Goal: Task Accomplishment & Management: Manage account settings

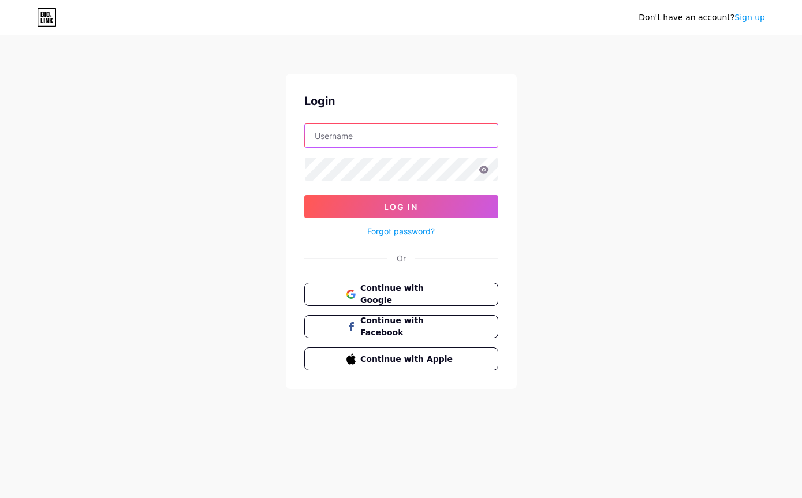
type input "[EMAIL_ADDRESS][DOMAIN_NAME]"
click at [401, 207] on button "Log In" at bounding box center [401, 206] width 194 height 23
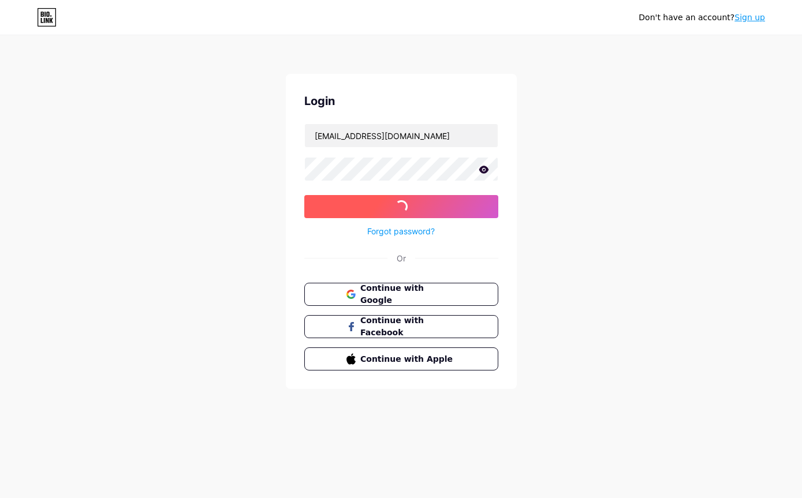
click at [462, 211] on button "Log In" at bounding box center [401, 206] width 194 height 23
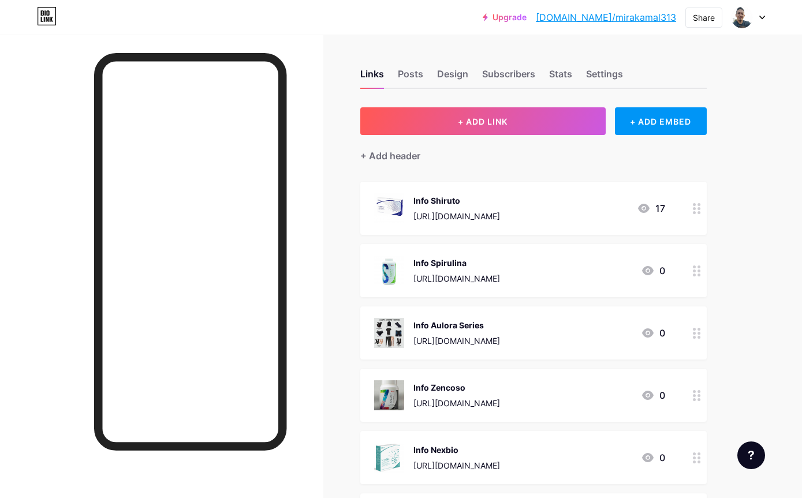
click at [702, 207] on div at bounding box center [697, 208] width 20 height 53
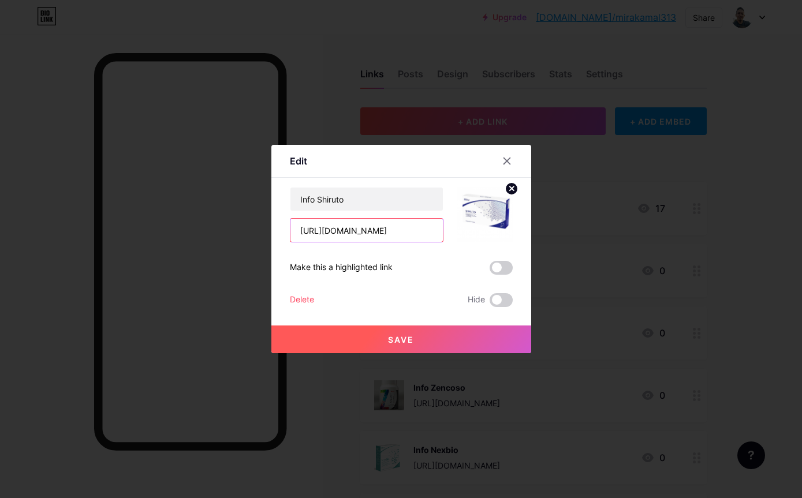
click at [399, 242] on input "[URL][DOMAIN_NAME]" at bounding box center [366, 230] width 152 height 23
paste input ".link/7c4q1u"
type input "[URL][DOMAIN_NAME]"
click at [425, 353] on button "Save" at bounding box center [401, 340] width 260 height 28
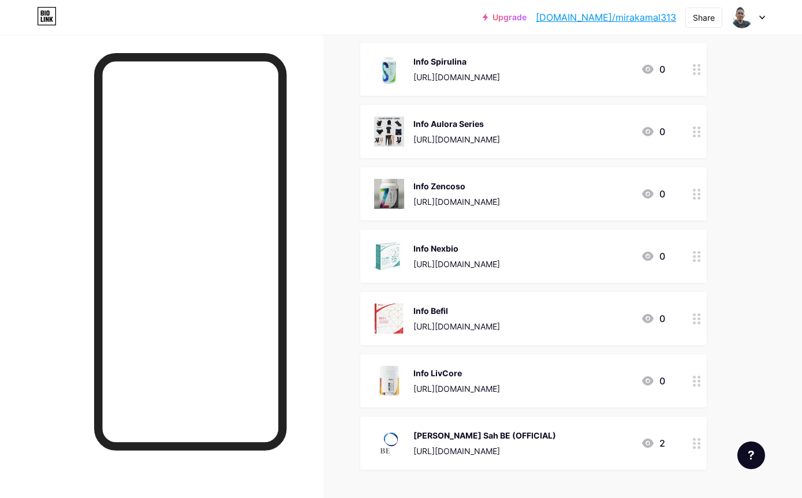
scroll to position [212, 0]
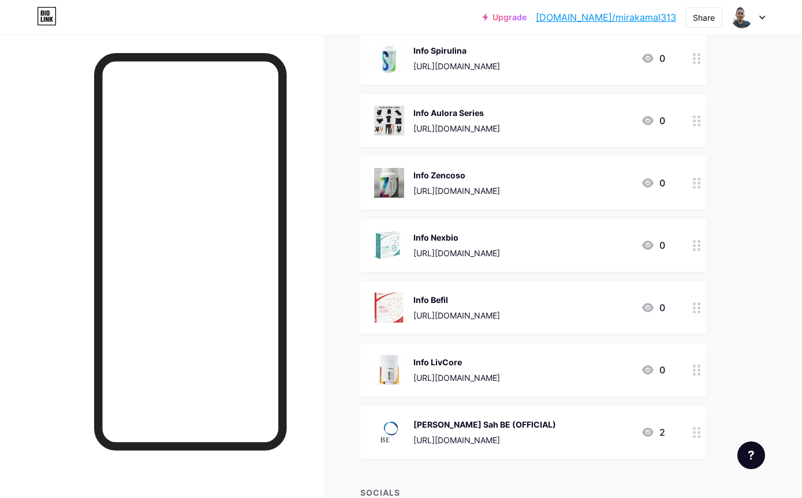
click at [691, 306] on div at bounding box center [697, 307] width 20 height 53
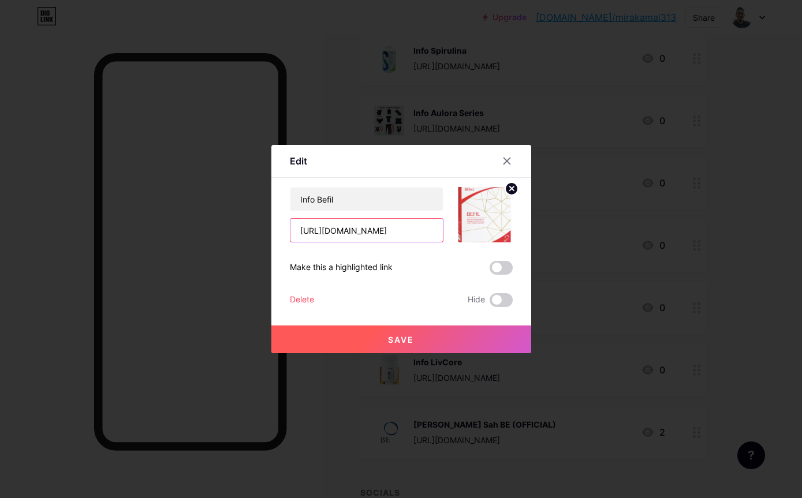
click at [422, 242] on input "[URL][DOMAIN_NAME]" at bounding box center [366, 230] width 152 height 23
paste input ".link/8zngi5"
type input "[URL][DOMAIN_NAME]"
click at [443, 353] on button "Save" at bounding box center [401, 340] width 260 height 28
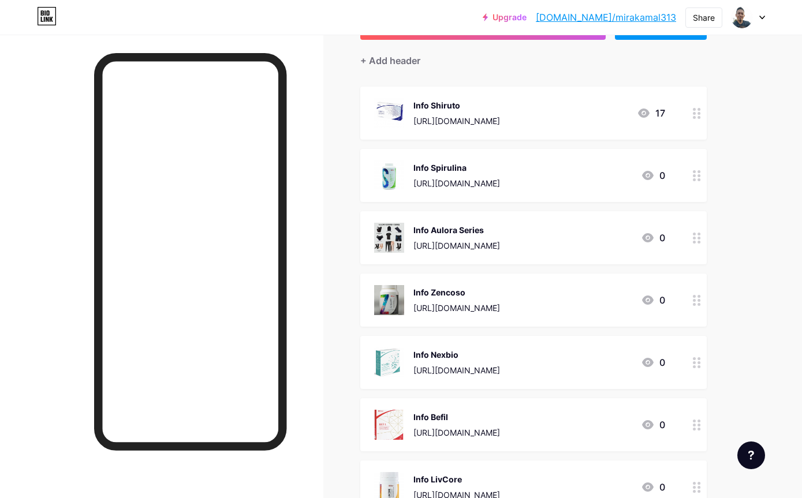
scroll to position [95, 0]
click at [698, 233] on circle at bounding box center [698, 234] width 3 height 3
click at [693, 242] on icon at bounding box center [697, 238] width 8 height 11
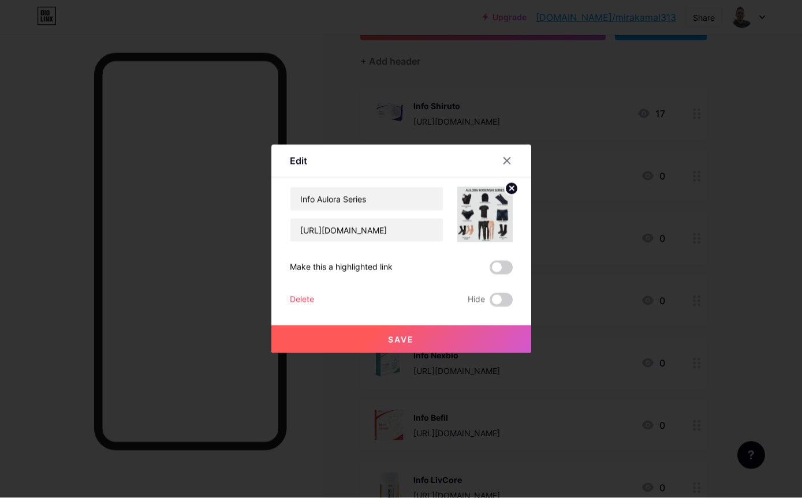
scroll to position [95, 0]
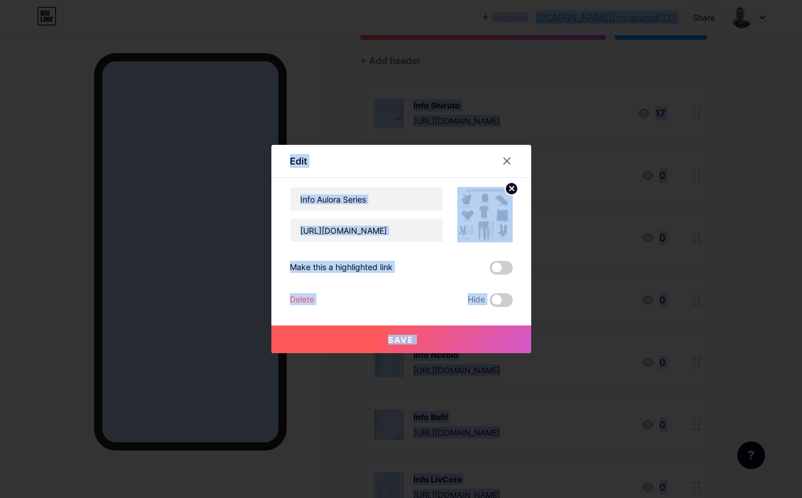
click at [404, 270] on div "Info Aulora Series [URL][DOMAIN_NAME] Make this a highlighted link Delete Hide …" at bounding box center [401, 247] width 223 height 120
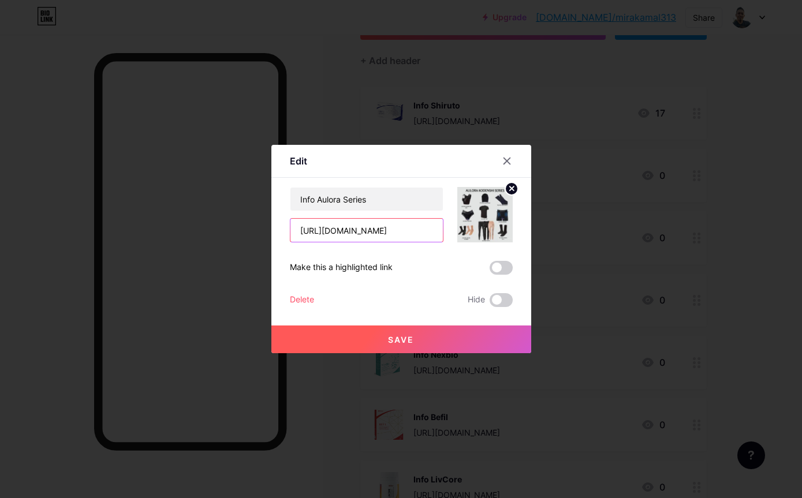
click at [399, 242] on input "[URL][DOMAIN_NAME]" at bounding box center [366, 230] width 152 height 23
paste input ".link/s0pa54"
type input "[URL][DOMAIN_NAME]"
click at [433, 353] on button "Save" at bounding box center [401, 340] width 260 height 28
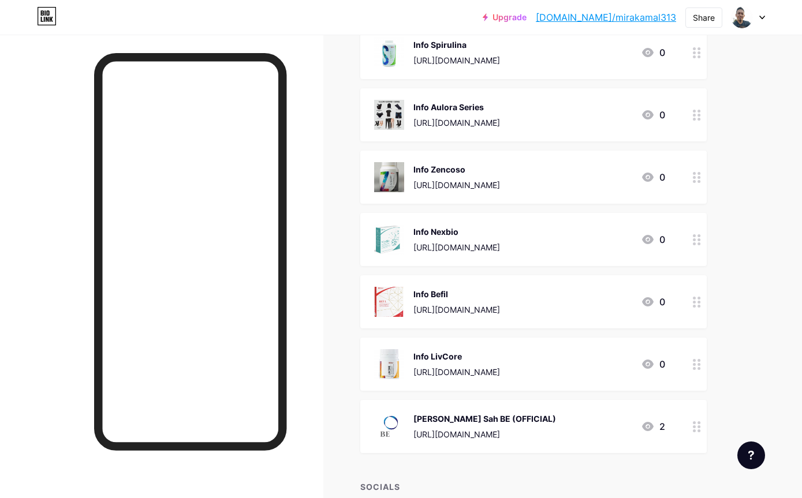
scroll to position [245, 0]
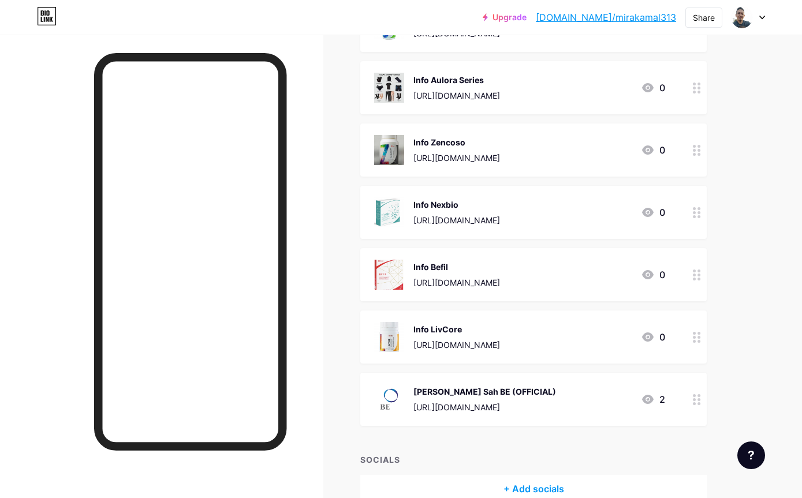
click at [693, 216] on icon at bounding box center [697, 212] width 8 height 11
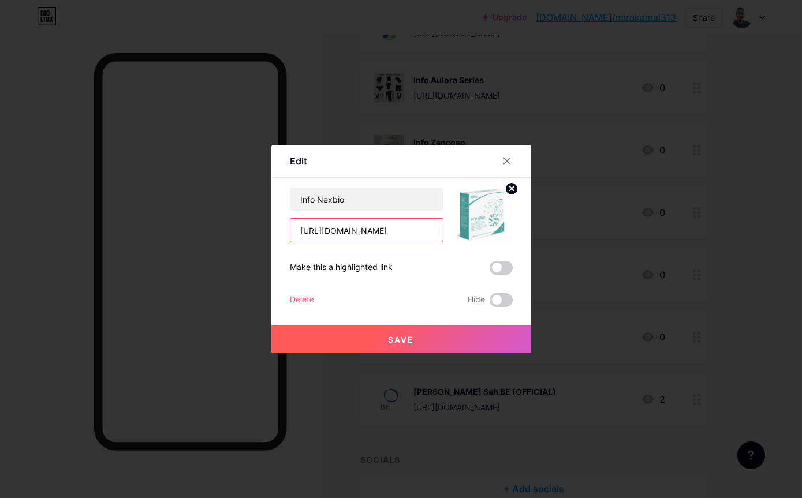
click at [416, 242] on input "[URL][DOMAIN_NAME]" at bounding box center [366, 230] width 152 height 23
paste input ".link/ngzamg"
type input "[URL][DOMAIN_NAME]"
click at [426, 353] on button "Save" at bounding box center [401, 340] width 260 height 28
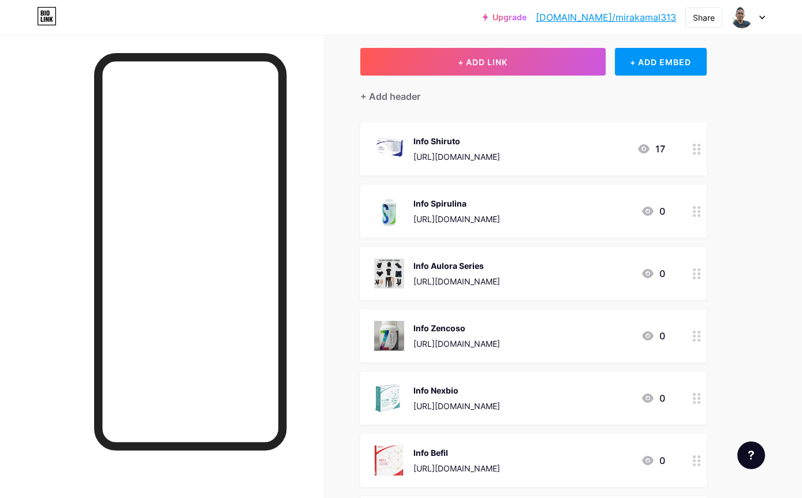
scroll to position [0, 0]
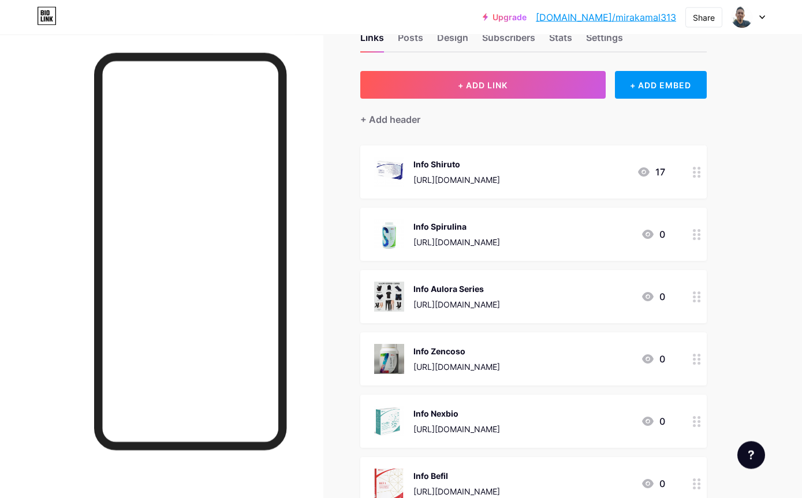
click at [700, 239] on icon at bounding box center [697, 235] width 8 height 11
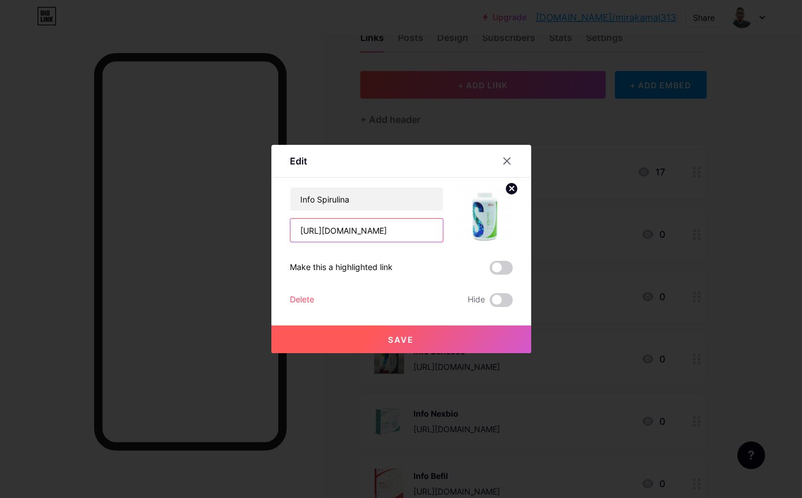
click at [416, 242] on input "[URL][DOMAIN_NAME]" at bounding box center [366, 230] width 152 height 23
paste input ".link/0rncu5"
type input "[URL][DOMAIN_NAME]"
click at [451, 353] on button "Save" at bounding box center [401, 340] width 260 height 28
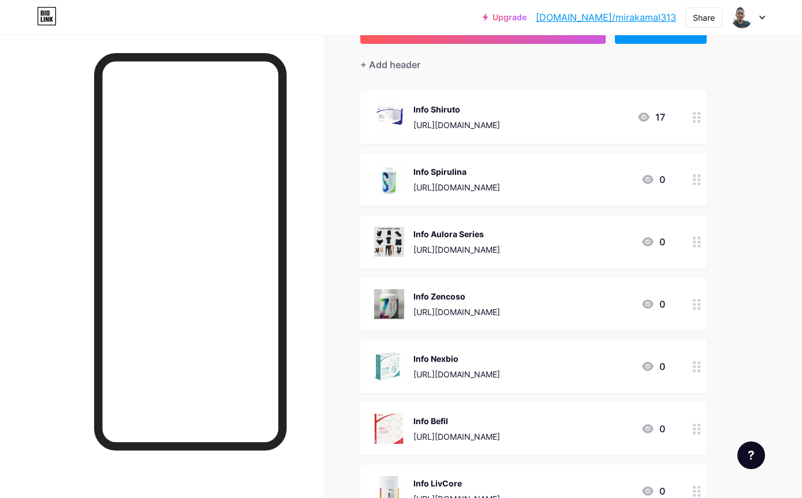
scroll to position [266, 0]
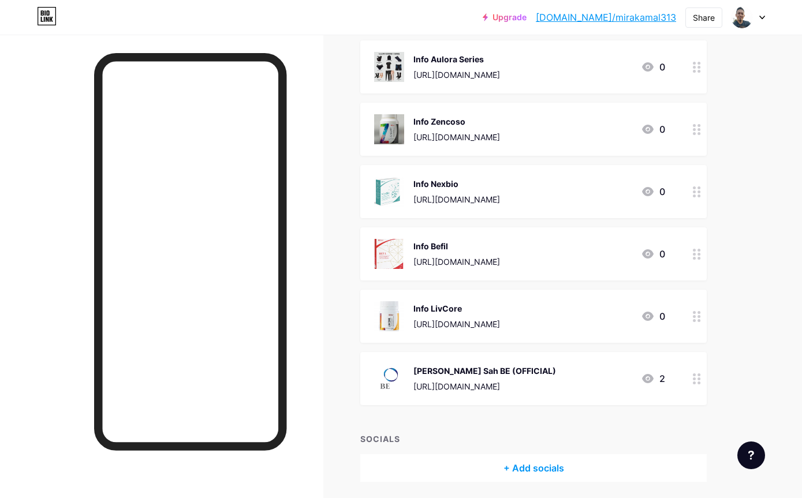
click at [695, 319] on circle at bounding box center [694, 320] width 3 height 3
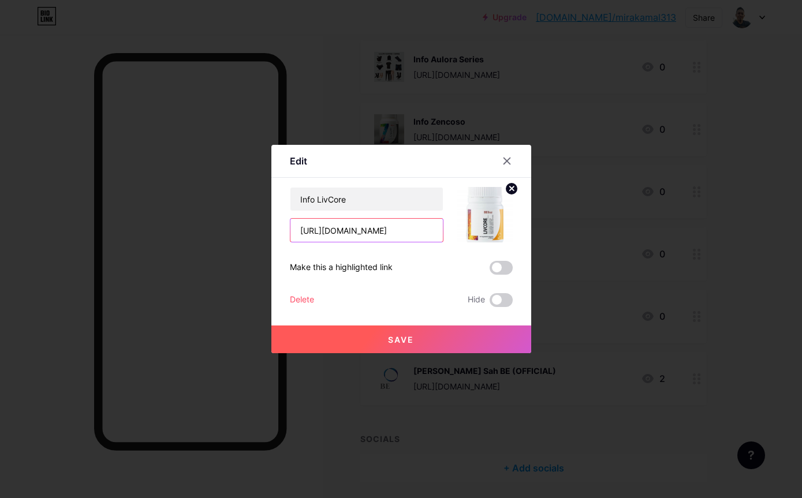
click at [413, 242] on input "[URL][DOMAIN_NAME]" at bounding box center [366, 230] width 152 height 23
paste input ".link/mok74b"
type input "[URL][DOMAIN_NAME]"
click at [443, 353] on button "Save" at bounding box center [401, 340] width 260 height 28
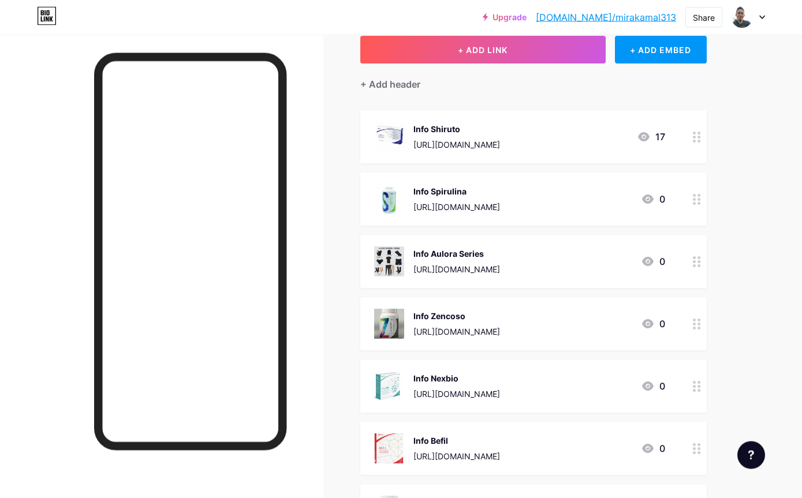
scroll to position [72, 0]
click at [686, 330] on div "Info Zencoso [URL][DOMAIN_NAME] 0" at bounding box center [533, 323] width 346 height 53
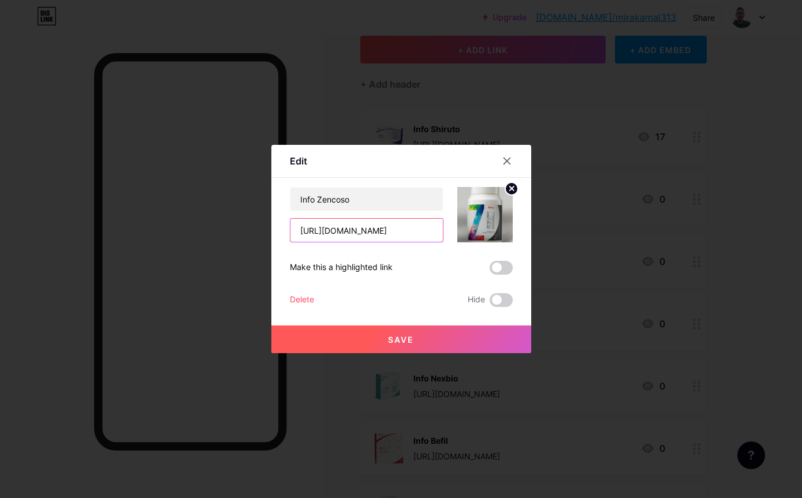
click at [413, 242] on input "[URL][DOMAIN_NAME]" at bounding box center [366, 230] width 152 height 23
paste input ".link/arhxsx"
type input "[URL][DOMAIN_NAME]"
click at [451, 353] on button "Save" at bounding box center [401, 340] width 260 height 28
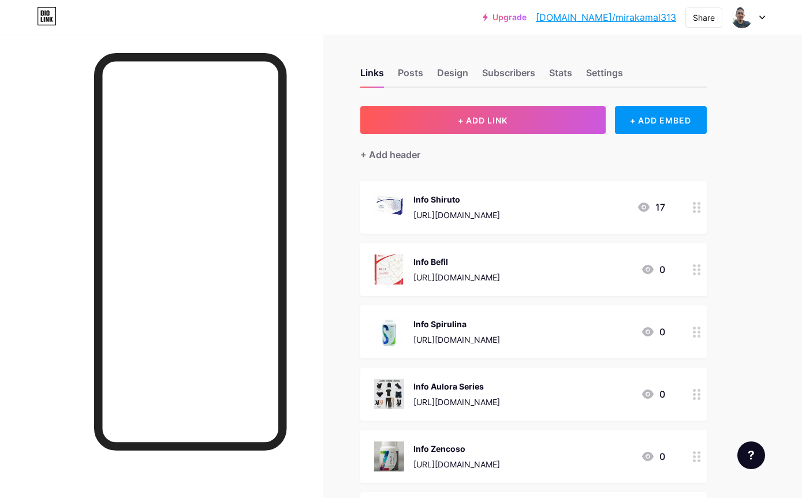
scroll to position [0, 0]
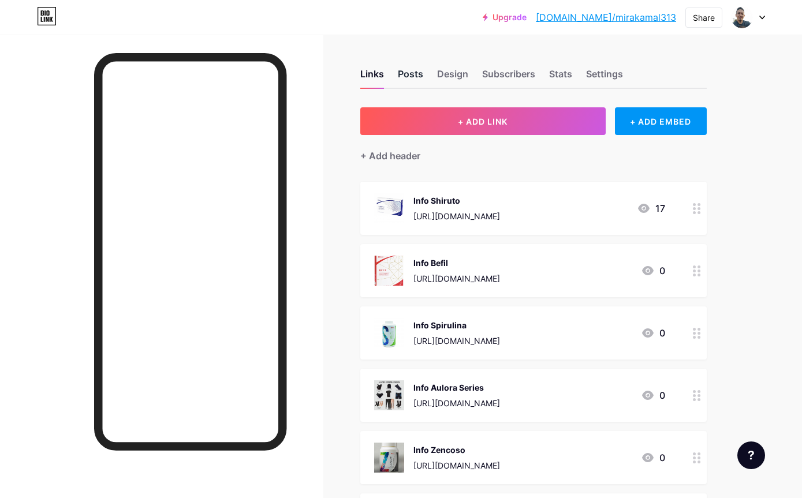
click at [412, 76] on div "Posts" at bounding box center [410, 77] width 25 height 21
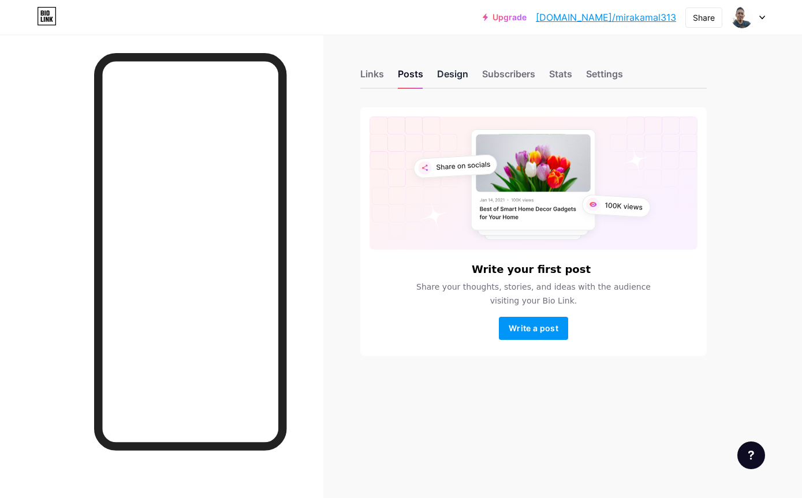
click at [461, 73] on div "Design" at bounding box center [452, 77] width 31 height 21
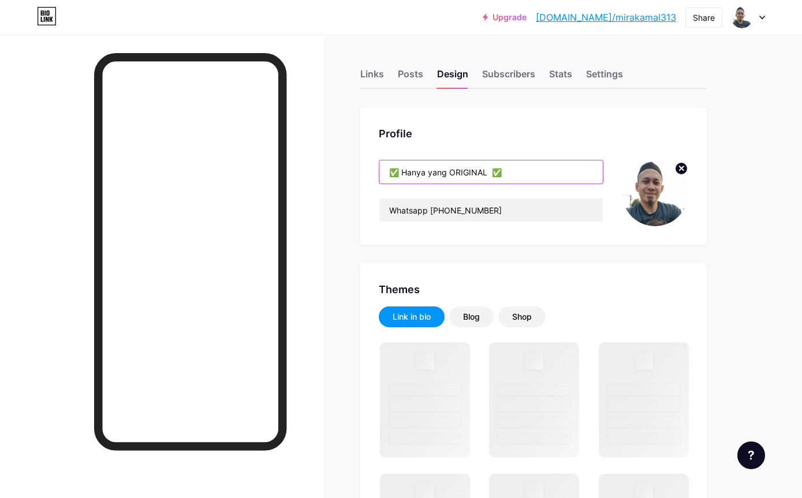
click at [533, 179] on input "✅ Hanya yang ORIGINAL ✅" at bounding box center [490, 171] width 223 height 23
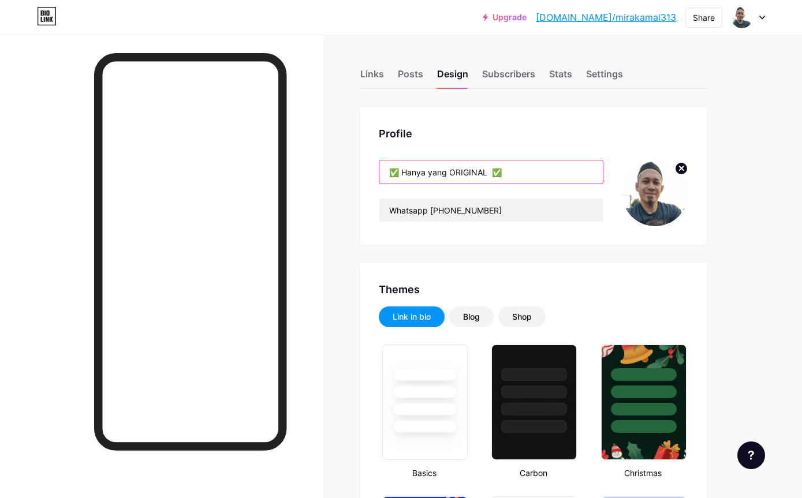
click at [408, 181] on input "✅ Hanya yang ORIGINAL ✅" at bounding box center [490, 171] width 223 height 23
click at [413, 176] on input "✅ Hanya yang ORIGINAL ✅" at bounding box center [490, 171] width 223 height 23
click at [415, 173] on input "✅ Hanya yang ORIGINAL ✅" at bounding box center [490, 171] width 223 height 23
click at [415, 170] on input "✅ Hanya yang ORIGINAL ✅" at bounding box center [490, 171] width 223 height 23
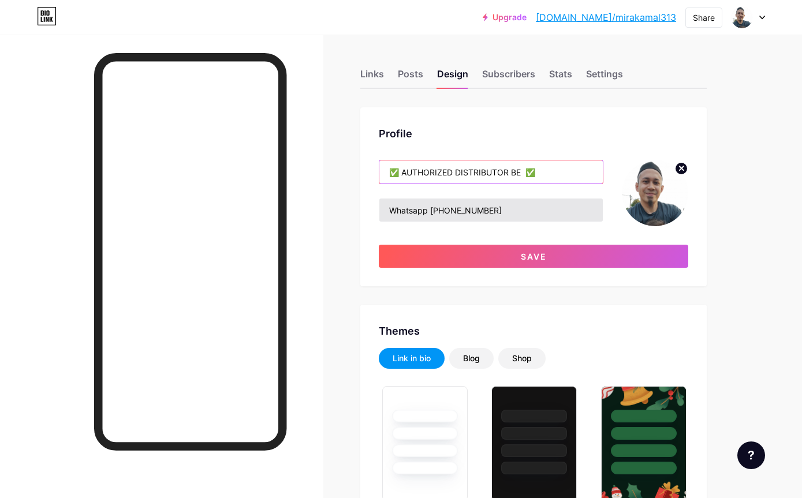
type input "✅ AUTHORIZED DISTRIBUTOR BE ✅"
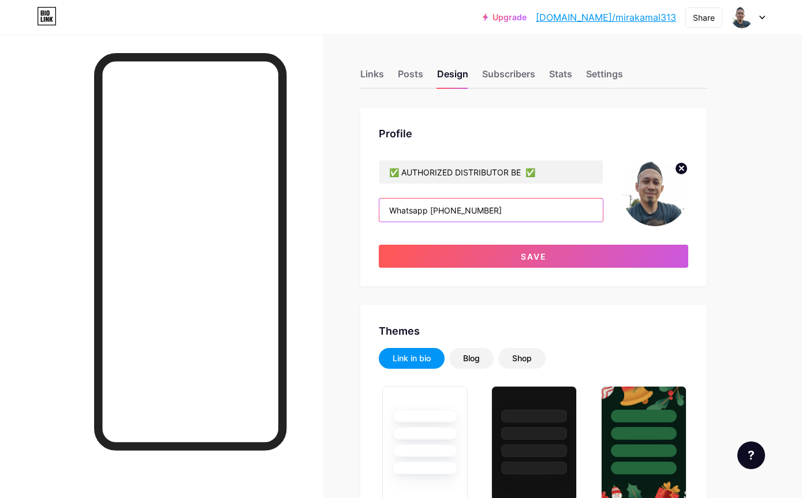
click at [571, 215] on input "Whatsapp [PHONE_NUMBER]" at bounding box center [490, 210] width 223 height 23
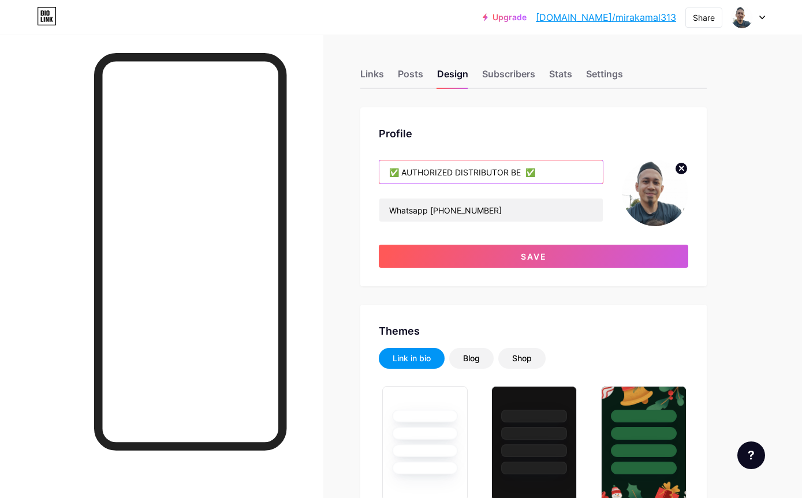
click at [576, 180] on input "✅ AUTHORIZED DISTRIBUTOR BE ✅" at bounding box center [490, 171] width 223 height 23
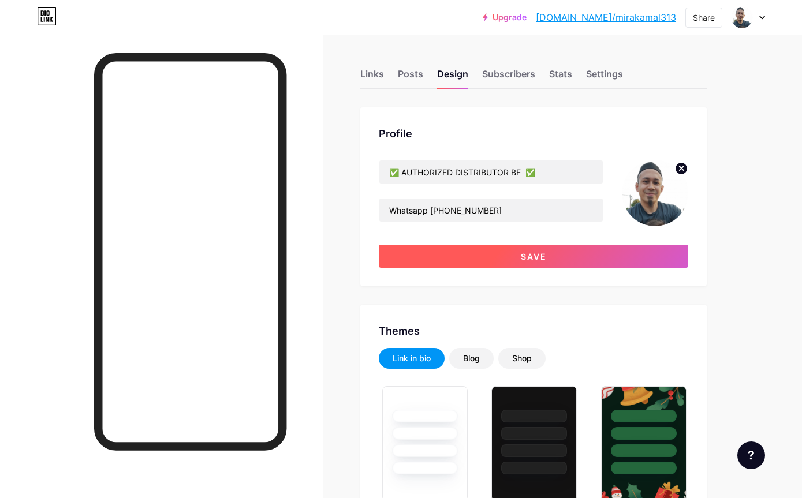
click at [566, 261] on button "Save" at bounding box center [533, 256] width 309 height 23
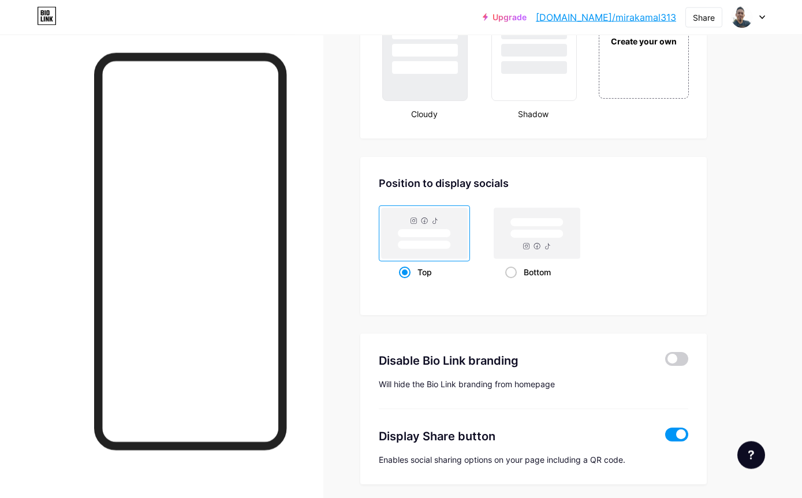
scroll to position [1423, 0]
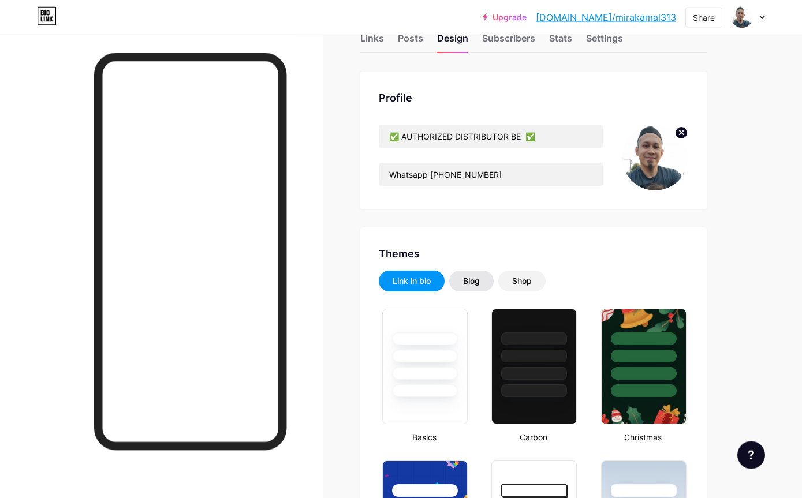
click at [477, 285] on div "Blog" at bounding box center [471, 282] width 17 height 12
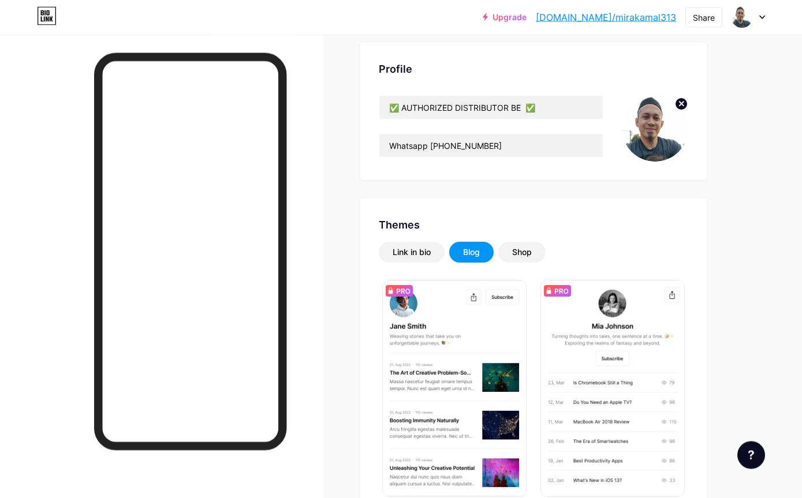
scroll to position [65, 0]
click at [519, 254] on div "Shop" at bounding box center [522, 252] width 20 height 12
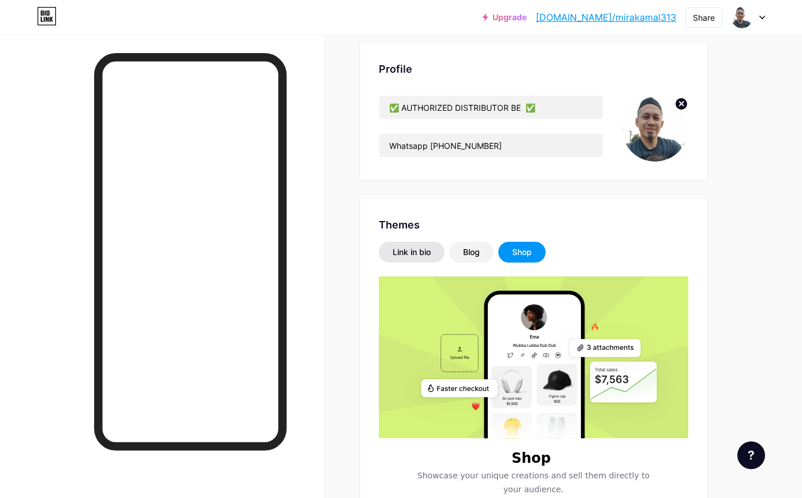
click at [418, 260] on div "Link in bio" at bounding box center [412, 252] width 66 height 21
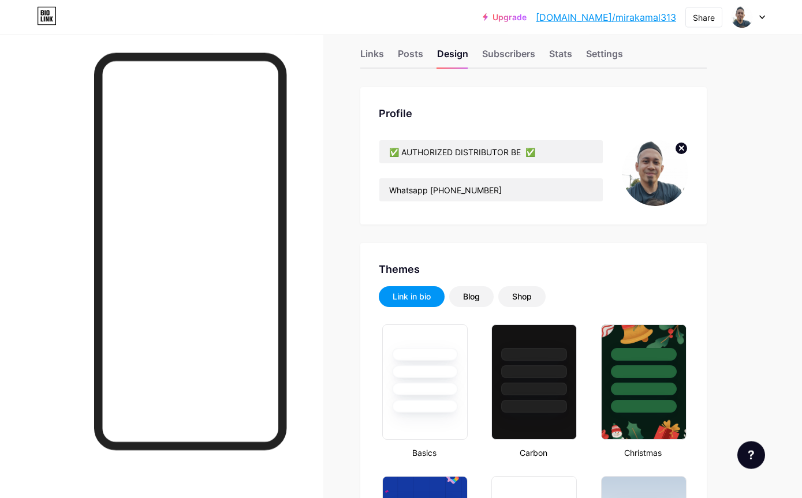
scroll to position [0, 0]
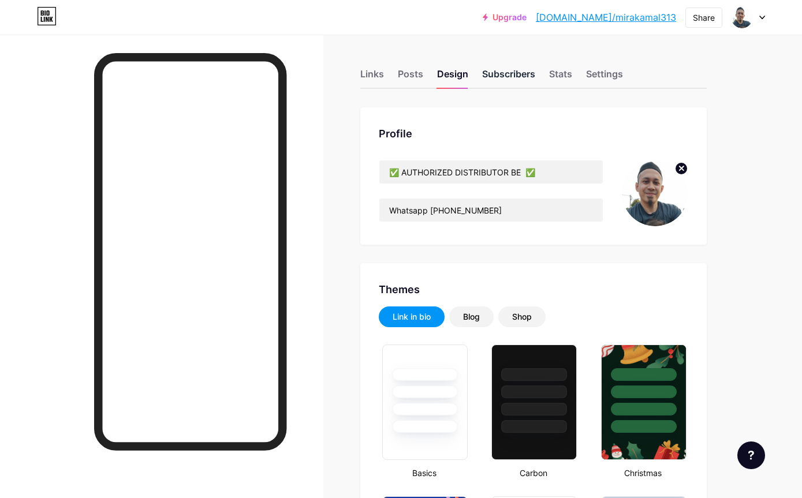
click at [510, 73] on div "Subscribers" at bounding box center [508, 77] width 53 height 21
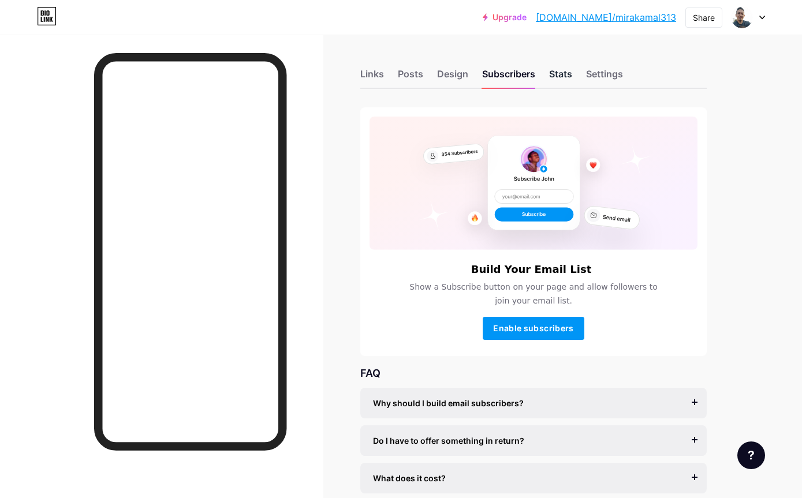
click at [550, 78] on div "Stats" at bounding box center [560, 77] width 23 height 21
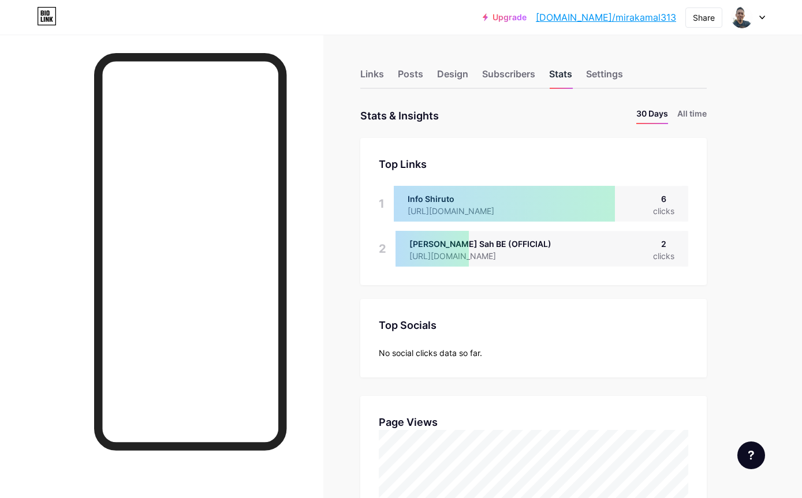
scroll to position [498, 802]
click at [689, 117] on li "All time" at bounding box center [691, 115] width 29 height 17
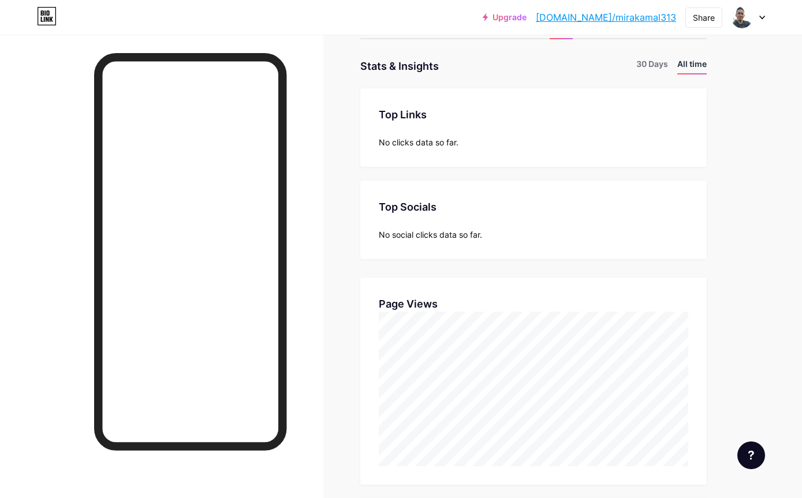
scroll to position [0, 0]
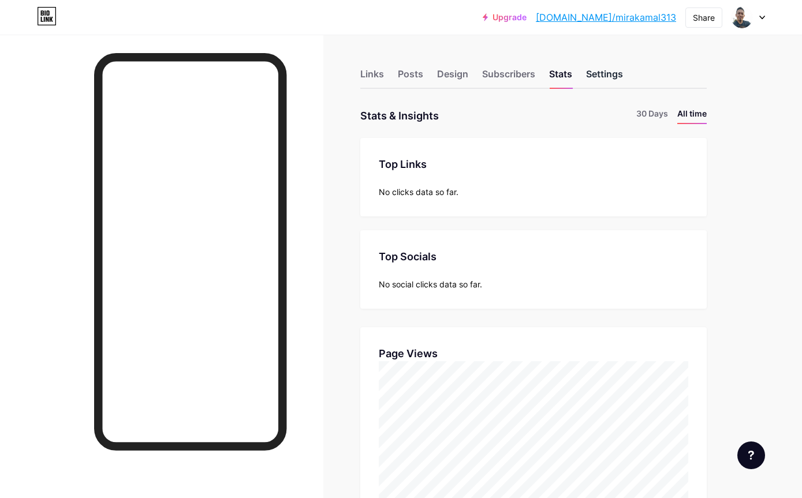
click at [602, 70] on div "Settings" at bounding box center [604, 77] width 37 height 21
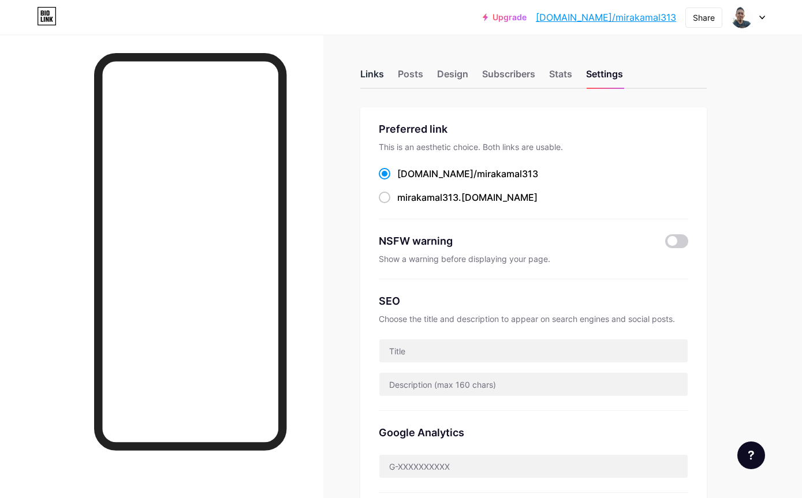
click at [369, 77] on div "Links" at bounding box center [372, 77] width 24 height 21
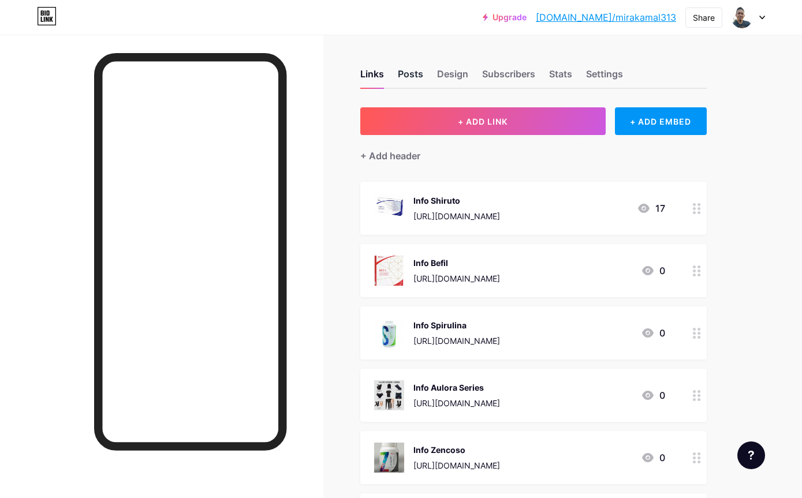
click at [416, 68] on div "Posts" at bounding box center [410, 77] width 25 height 21
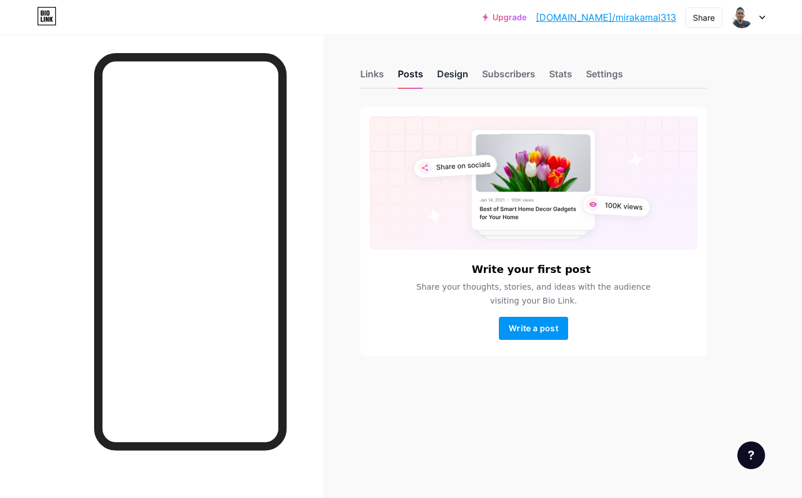
click at [444, 74] on div "Design" at bounding box center [452, 77] width 31 height 21
